Goal: Task Accomplishment & Management: Manage account settings

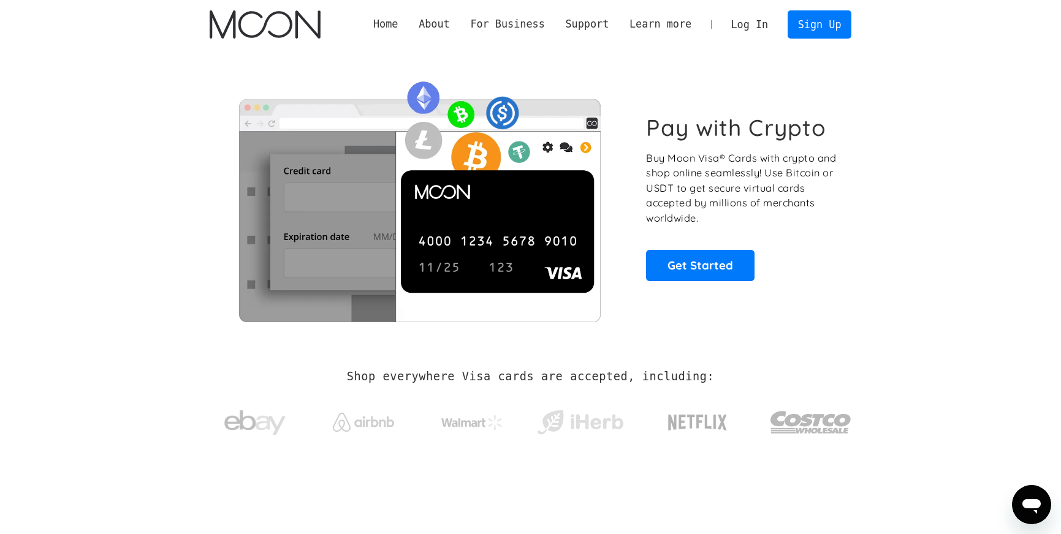
click at [744, 28] on link "Log In" at bounding box center [750, 24] width 58 height 27
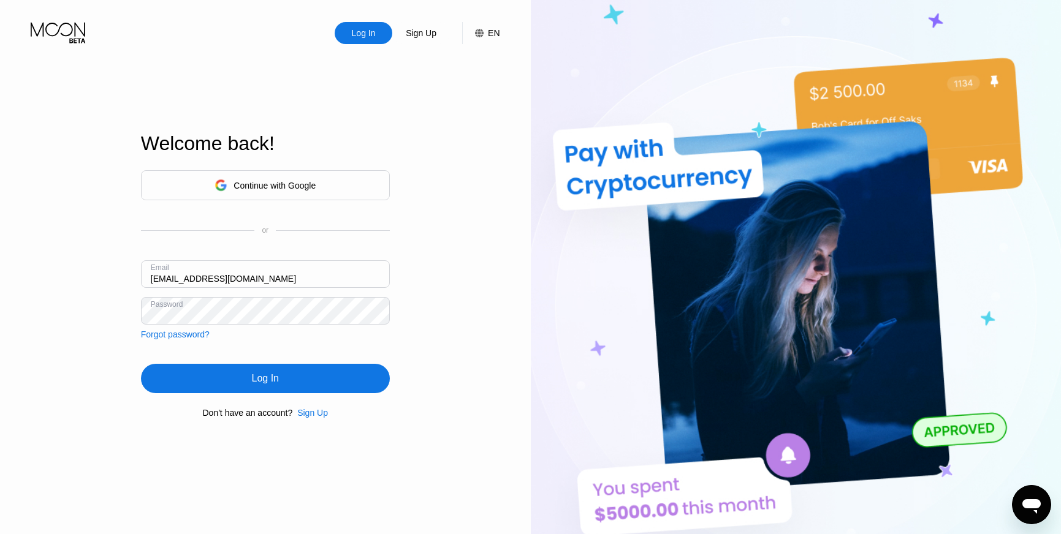
click at [237, 92] on div "Welcome back! Continue with Google or Email [EMAIL_ADDRESS][DOMAIN_NAME] Passwo…" at bounding box center [265, 276] width 249 height 588
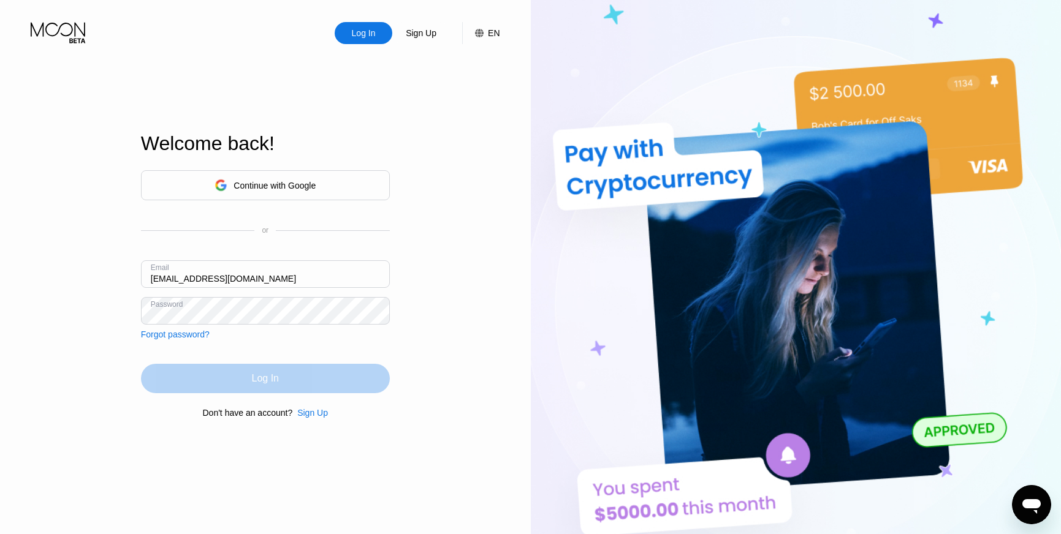
click at [291, 385] on div "Log In" at bounding box center [265, 378] width 249 height 29
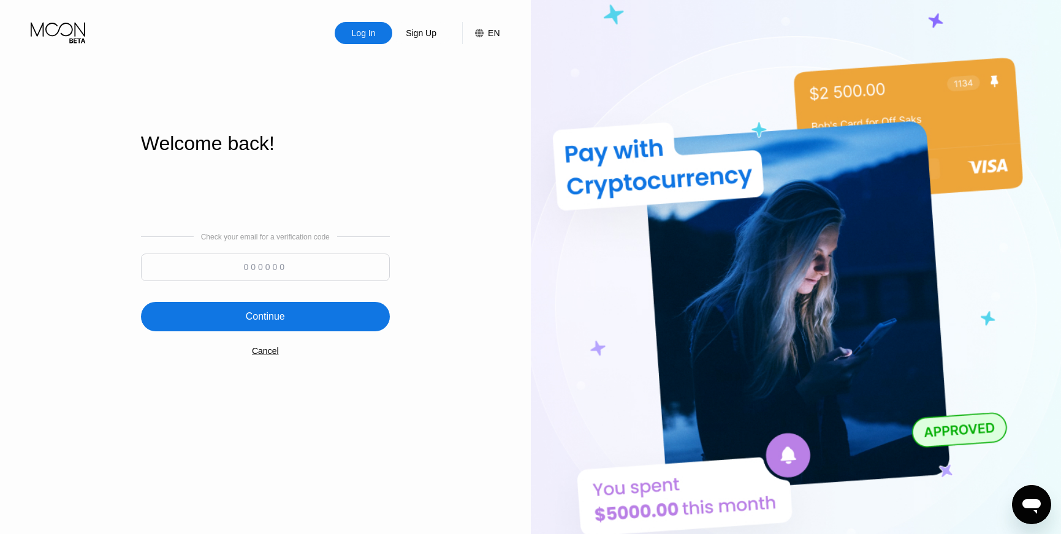
click at [301, 267] on input at bounding box center [265, 268] width 249 height 28
click at [238, 278] on input at bounding box center [265, 268] width 249 height 28
paste input "932486"
type input "932486"
click at [277, 311] on div "Continue" at bounding box center [265, 317] width 39 height 12
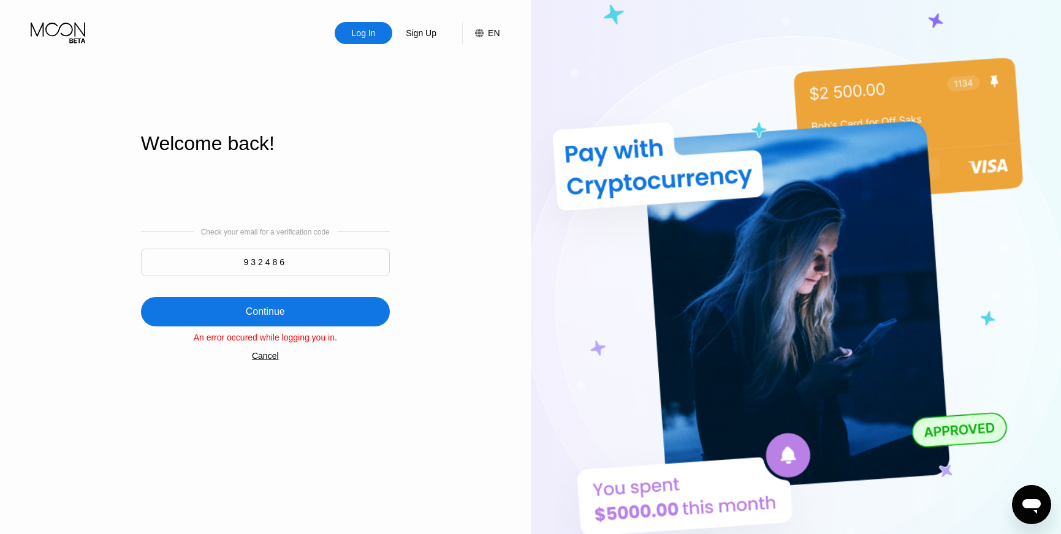
click at [335, 306] on div "Continue" at bounding box center [265, 311] width 249 height 29
click at [268, 360] on div "Cancel" at bounding box center [265, 356] width 27 height 10
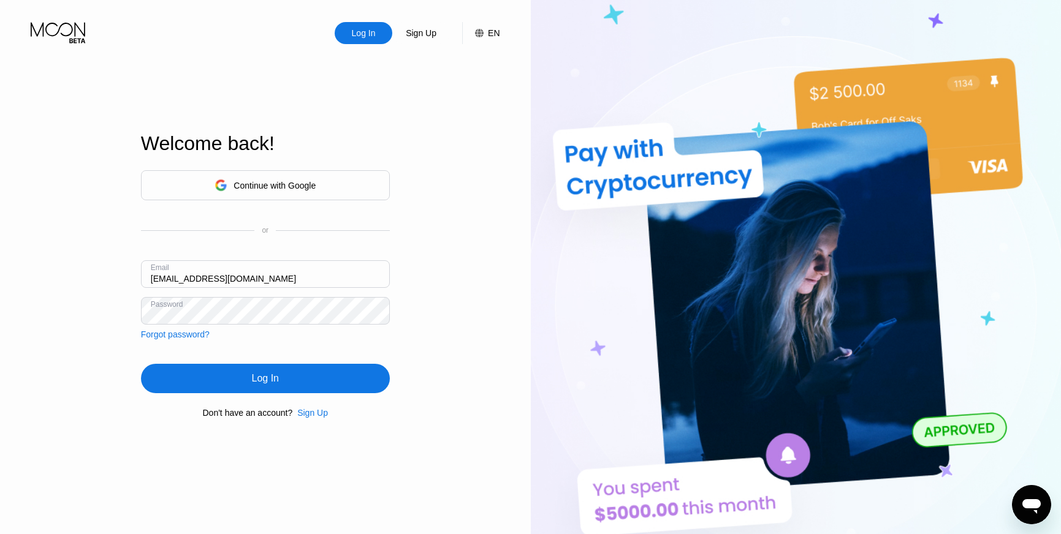
click at [270, 370] on div "Log In" at bounding box center [265, 378] width 249 height 29
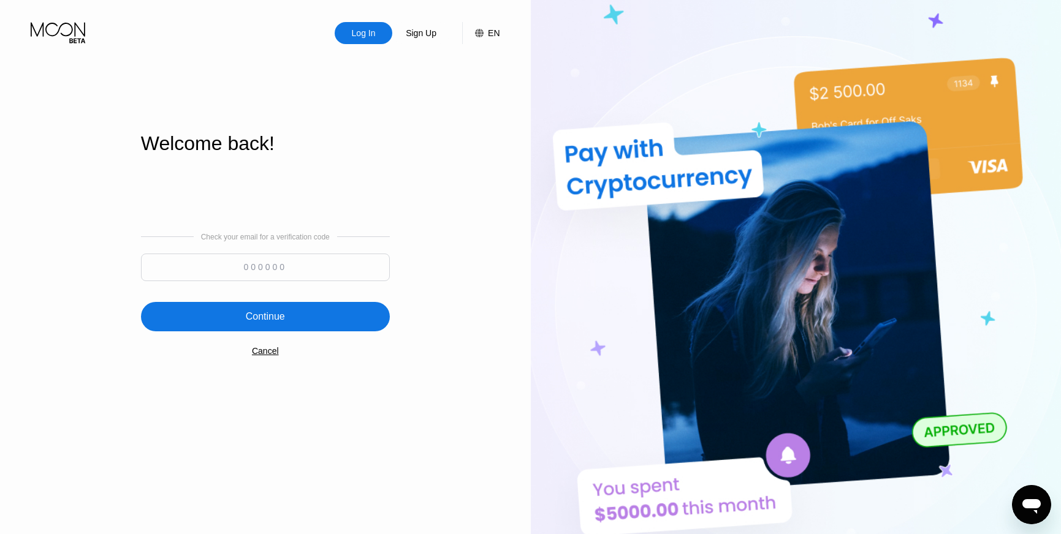
click at [263, 262] on input at bounding box center [265, 268] width 249 height 28
paste input "427707"
type input "427707"
click at [286, 312] on div "Continue" at bounding box center [265, 316] width 249 height 29
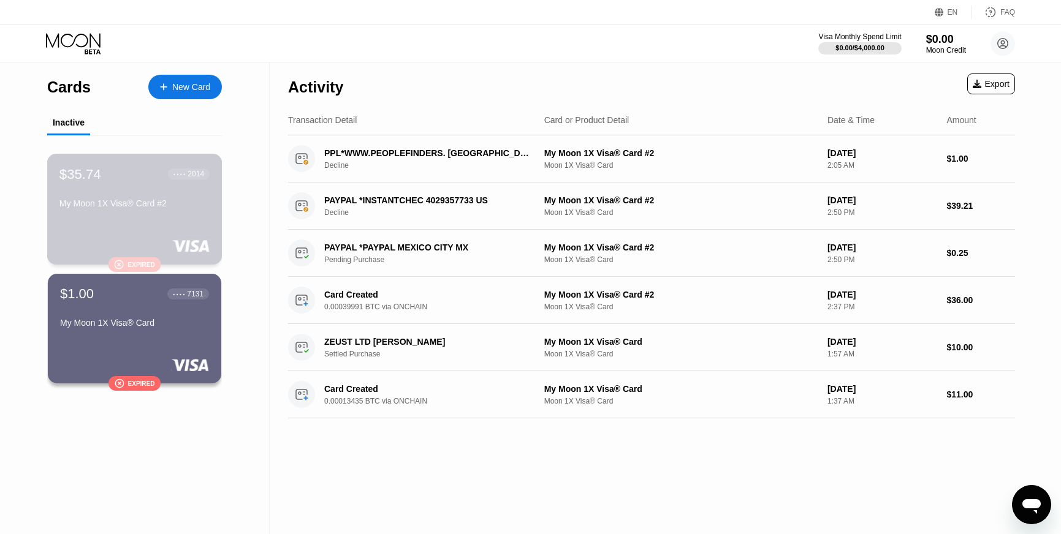
click at [140, 213] on div "My Moon 1X Visa® Card #2" at bounding box center [134, 206] width 150 height 15
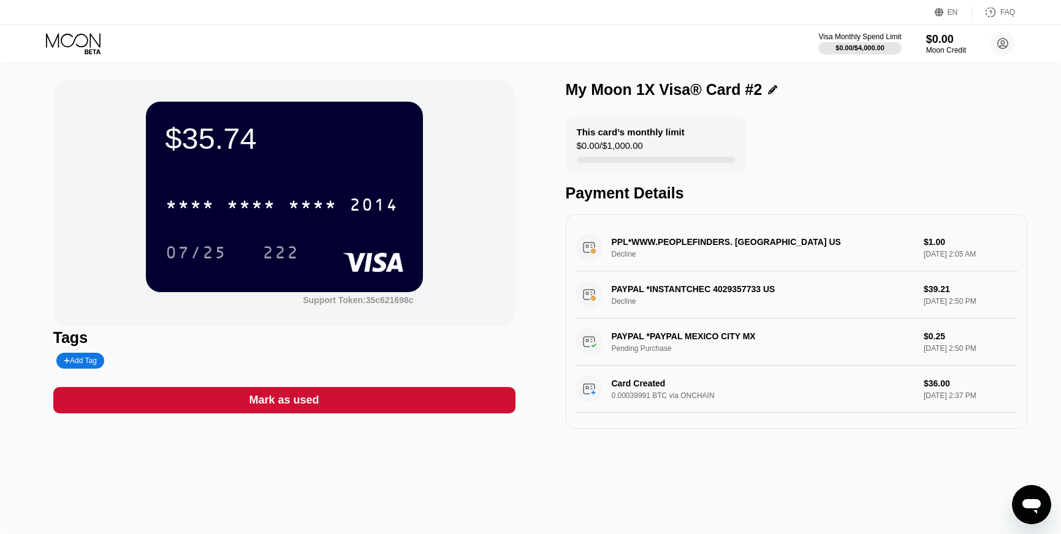
click at [77, 46] on icon at bounding box center [74, 43] width 57 height 21
